Goal: Find contact information: Find contact information

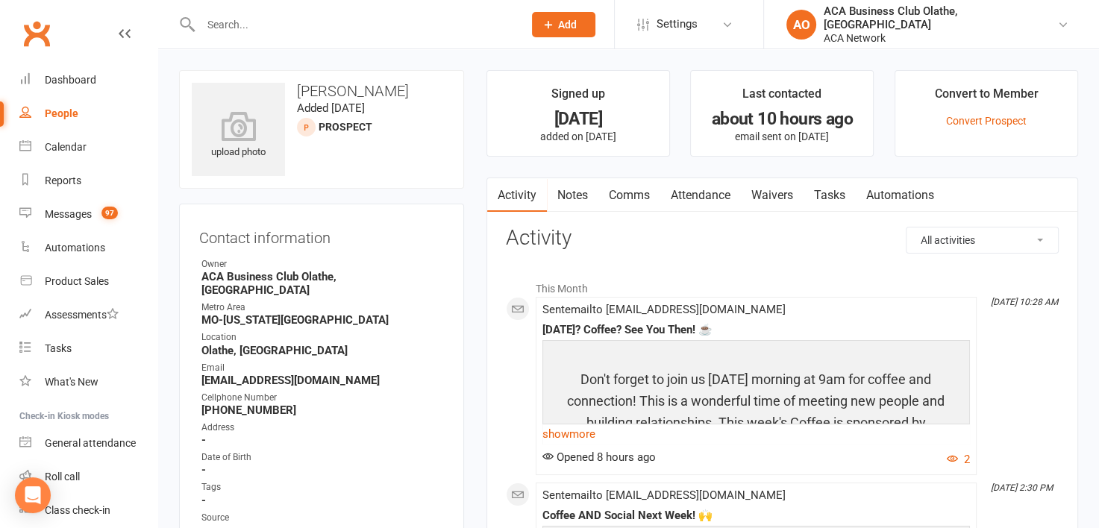
click at [54, 115] on div "People" at bounding box center [62, 113] width 34 height 12
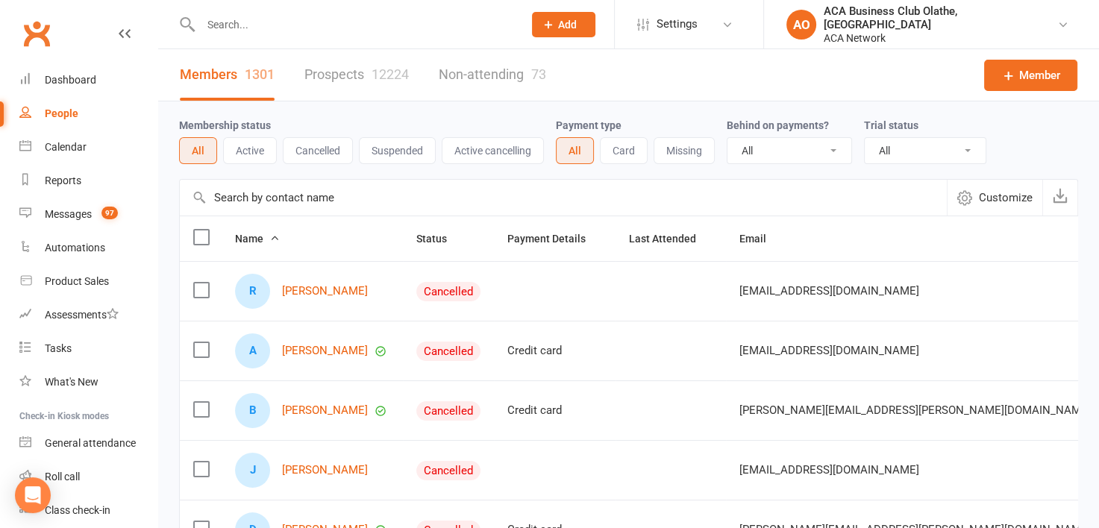
click at [343, 71] on link "Prospects 12224" at bounding box center [357, 75] width 104 height 52
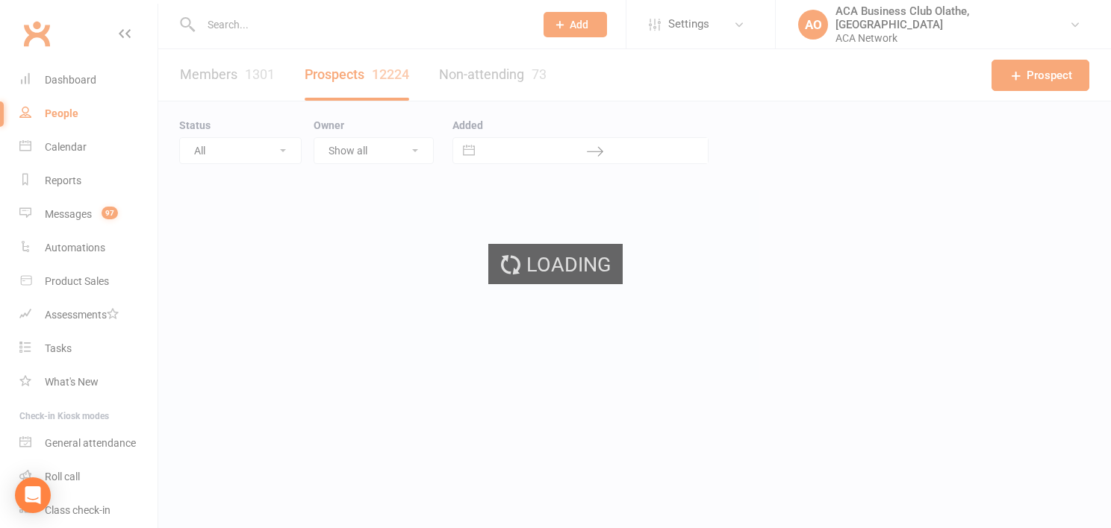
select select "100"
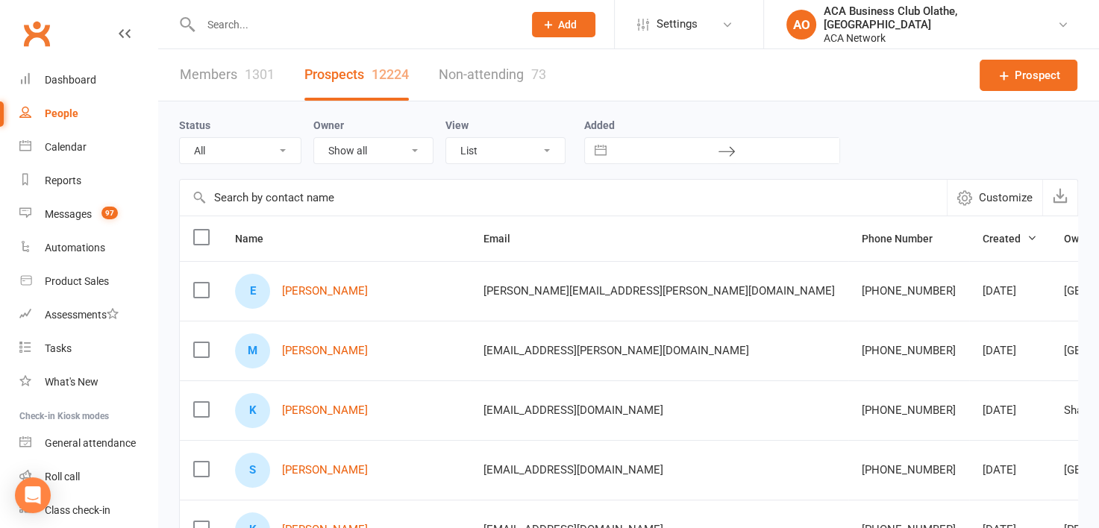
click at [343, 71] on link "Prospects 12224" at bounding box center [357, 75] width 104 height 52
click at [396, 122] on div "Owner Show all [PERSON_NAME] [PERSON_NAME] ACA Global ACA Marketing [PERSON_NAM…" at bounding box center [379, 140] width 132 height 48
click at [413, 147] on select "Show all [PERSON_NAME] [PERSON_NAME] ACA Global ACA Marketing [PERSON_NAME] [GE…" at bounding box center [373, 150] width 119 height 25
select select "50893"
click at [314, 138] on select "Show all [PERSON_NAME] [PERSON_NAME] ACA Global ACA Marketing [PERSON_NAME] [GE…" at bounding box center [373, 150] width 119 height 25
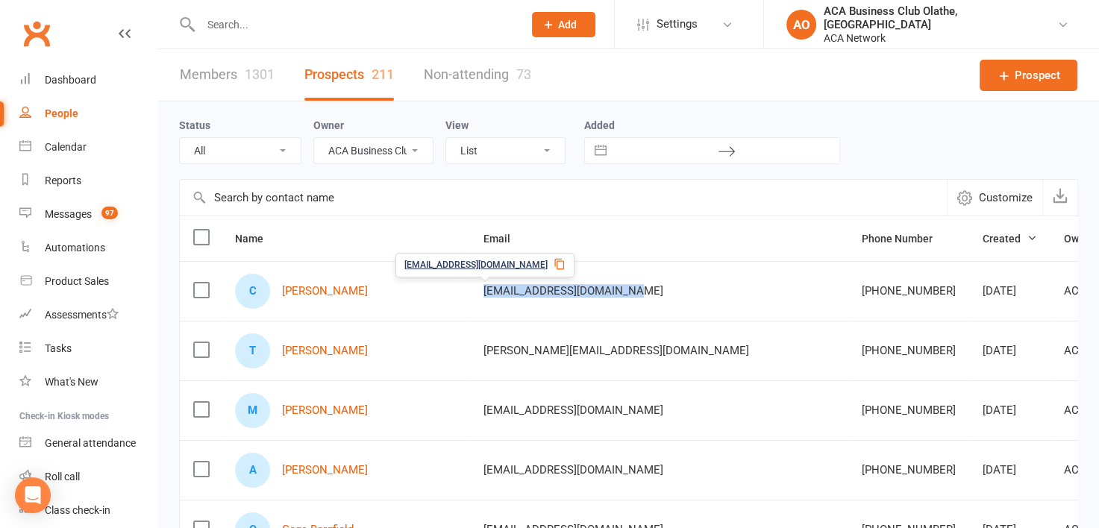
drag, startPoint x: 564, startPoint y: 292, endPoint x: 406, endPoint y: 290, distance: 158.2
click at [470, 290] on td "[EMAIL_ADDRESS][DOMAIN_NAME]" at bounding box center [659, 291] width 378 height 60
copy span "[EMAIL_ADDRESS][DOMAIN_NAME]"
